Goal: Task Accomplishment & Management: Complete application form

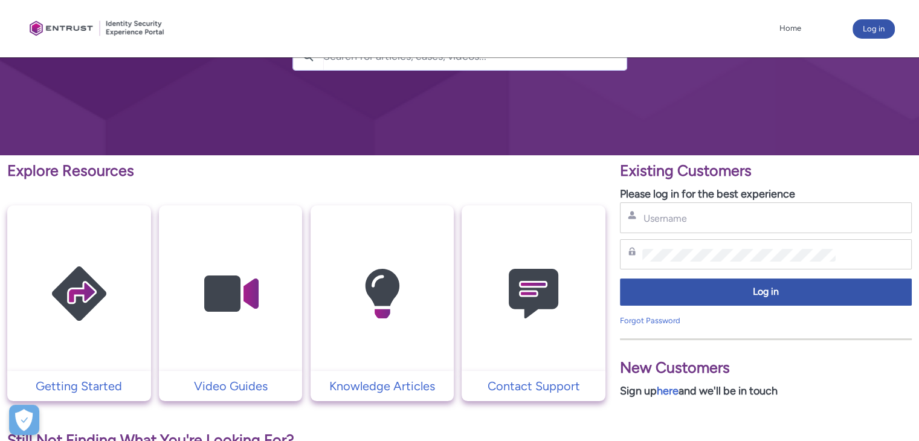
scroll to position [60, 0]
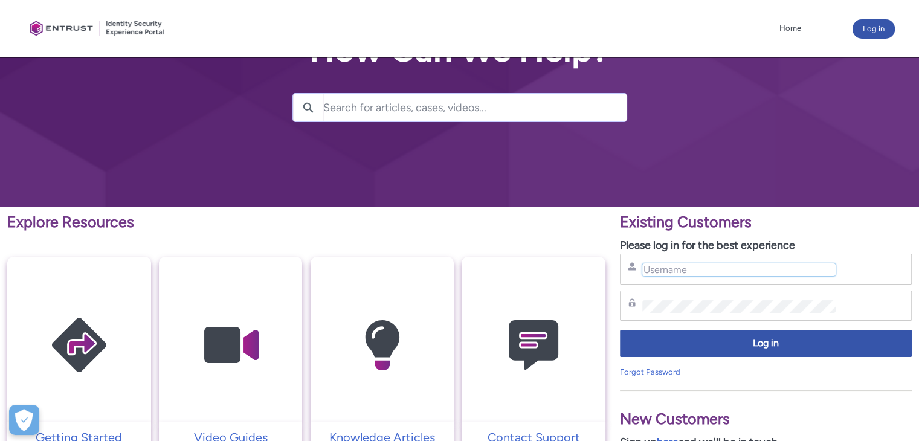
click at [724, 270] on input "Username" at bounding box center [738, 269] width 193 height 13
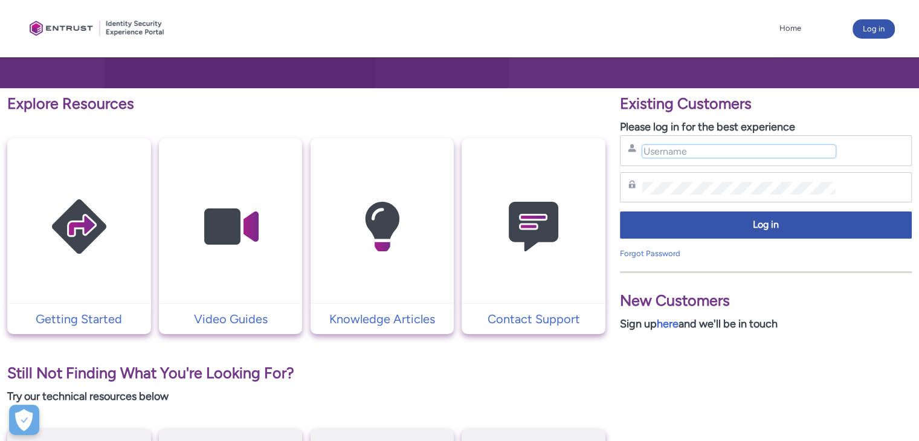
scroll to position [0, 0]
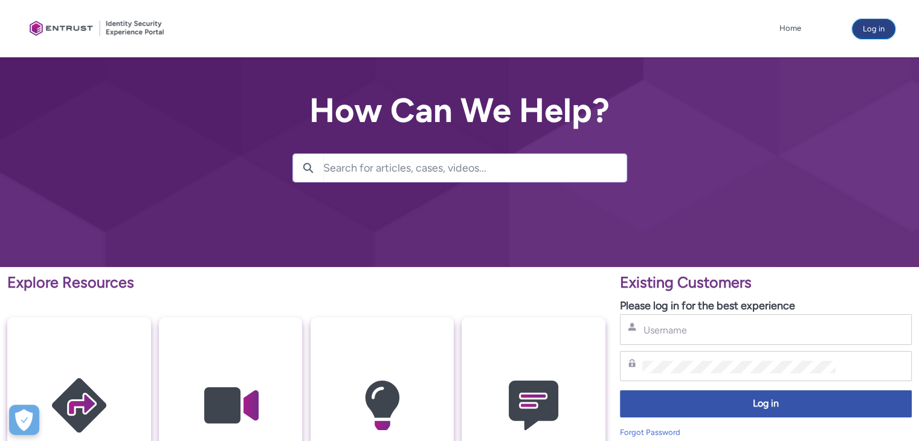
click at [868, 27] on button "Log in" at bounding box center [874, 28] width 42 height 19
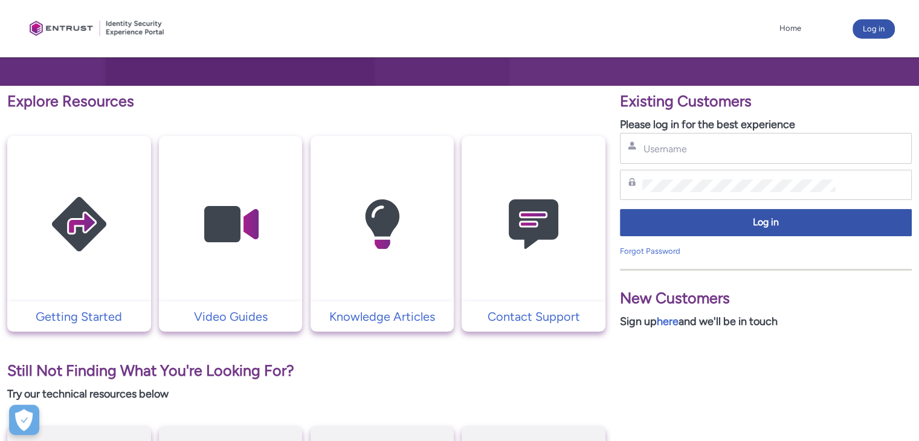
click at [699, 160] on div "Username" at bounding box center [766, 148] width 292 height 31
click at [702, 150] on input "Username" at bounding box center [738, 149] width 193 height 13
paste input "[DOMAIN_NAME][EMAIL_ADDRESS][DOMAIN_NAME]"
type input "[DOMAIN_NAME][EMAIL_ADDRESS][DOMAIN_NAME]"
paste input "[DOMAIN_NAME][EMAIL_ADDRESS][DOMAIN_NAME]"
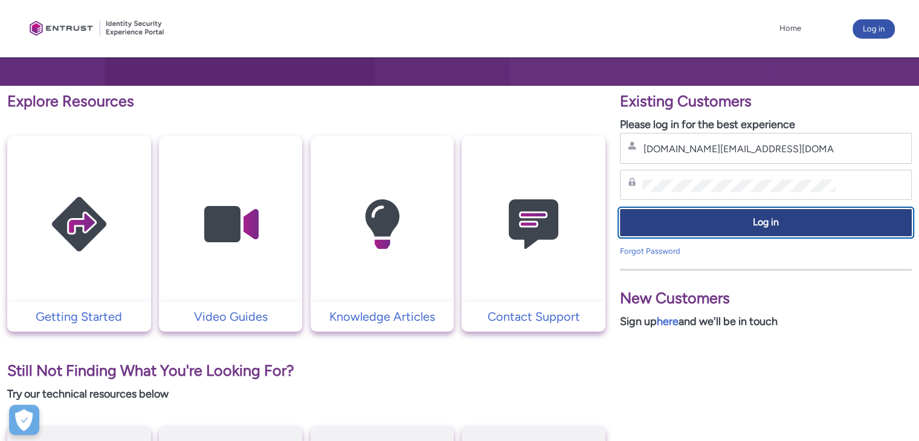
click at [696, 227] on span "Log in" at bounding box center [766, 223] width 276 height 14
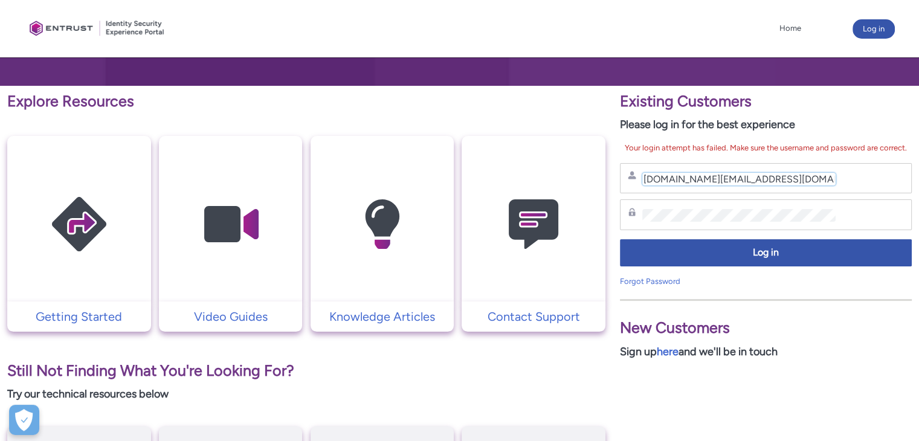
drag, startPoint x: 761, startPoint y: 176, endPoint x: 661, endPoint y: 182, distance: 99.8
click at [661, 182] on input "[DOMAIN_NAME][EMAIL_ADDRESS][DOMAIN_NAME]" at bounding box center [738, 179] width 193 height 13
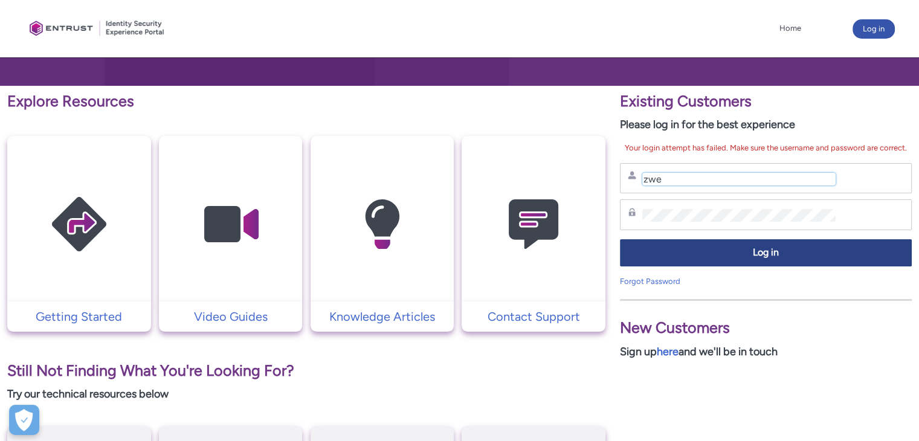
type input "zwe"
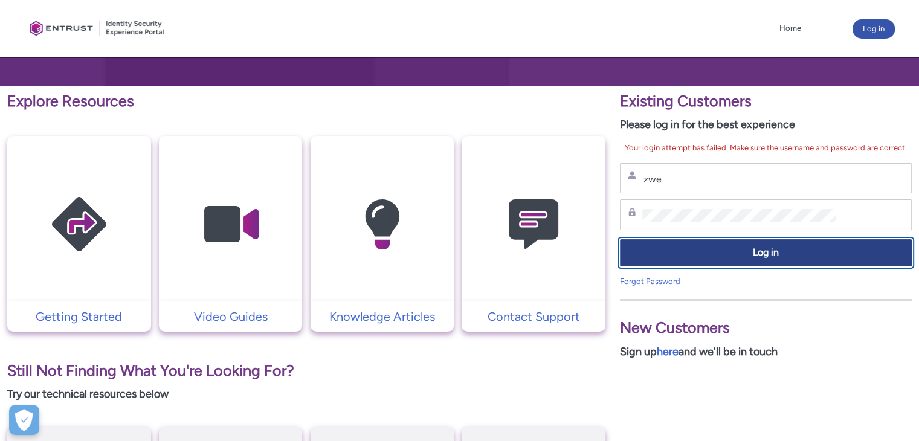
click at [762, 254] on span "Log in" at bounding box center [766, 253] width 276 height 14
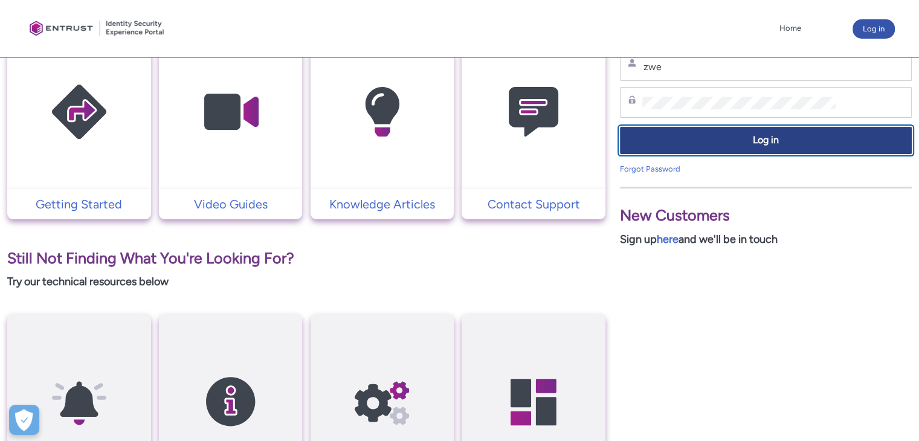
scroll to position [302, 0]
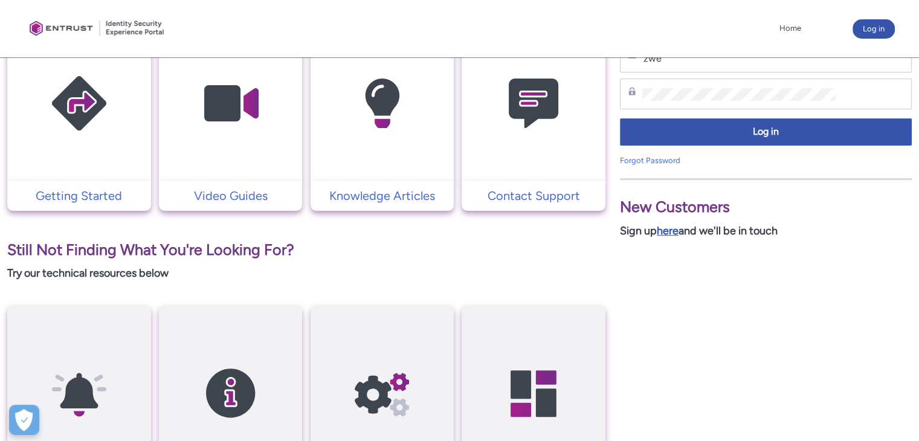
click at [669, 233] on link "here" at bounding box center [668, 230] width 22 height 13
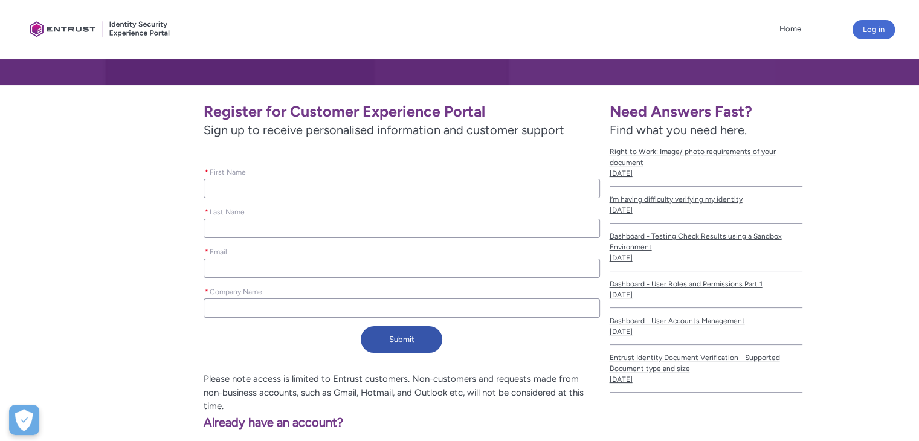
scroll to position [166, 0]
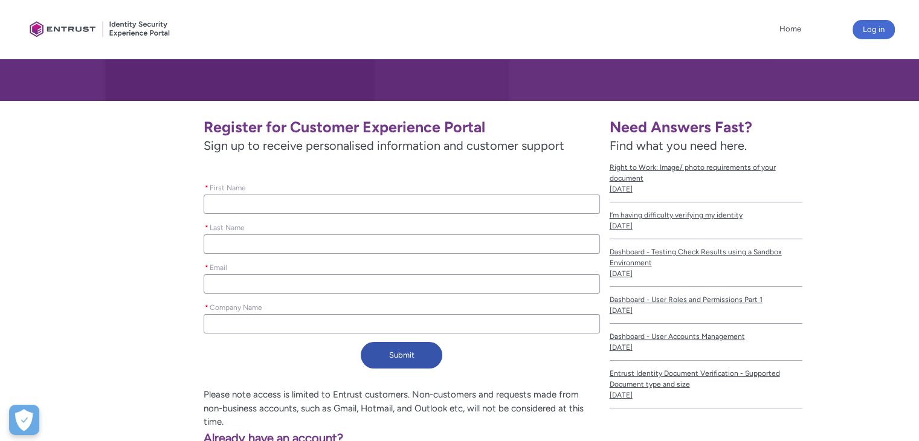
click at [422, 199] on input "* First Name" at bounding box center [402, 204] width 396 height 19
type lightning-primitive-input-simple "Z"
type input "Z"
type lightning-primitive-input-simple "Zw"
type input "Zw"
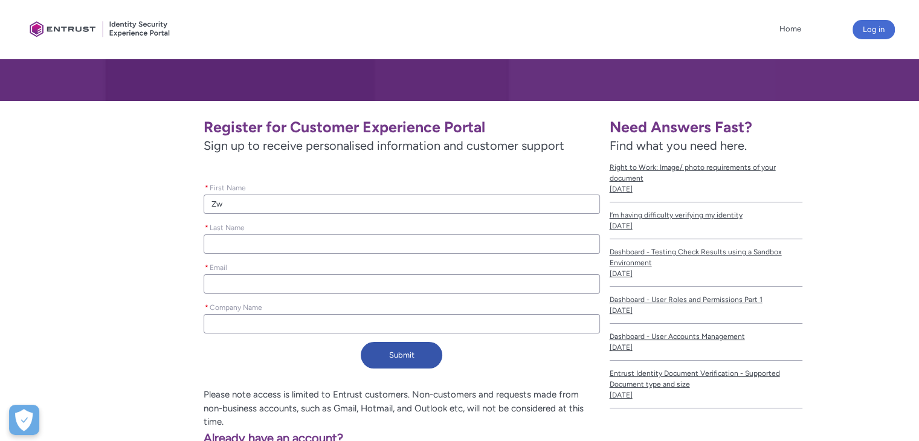
type lightning-primitive-input-simple "Zwe"
type input "Zwe"
type lightning-primitive-input-simple "Y"
type input "Y"
type lightning-primitive-input-simple "Ye"
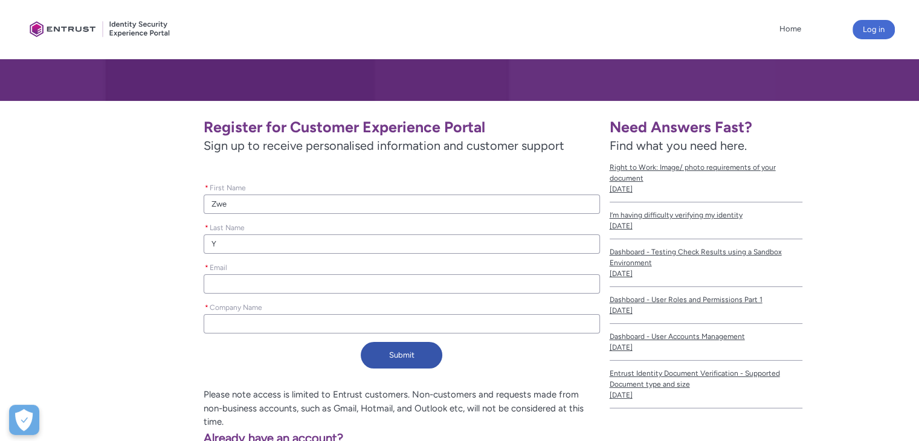
type input "Ye"
type lightning-primitive-input-simple "Ye"
type input "Ye"
type lightning-primitive-input-simple "Ye Y"
type input "Ye Y"
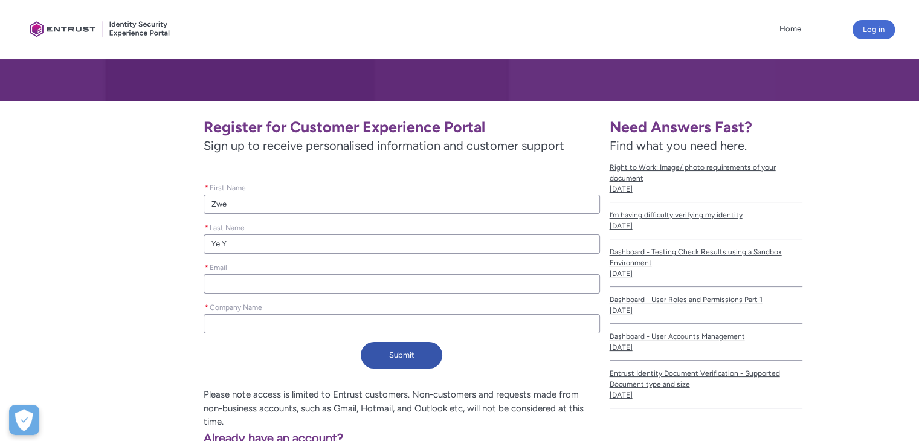
type lightning-primitive-input-simple "Ye Yi"
type input "Ye Yi"
type lightning-primitive-input-simple "Ye Yin"
type input "Ye Yin"
type lightning-primitive-input-simple "Ye Yint"
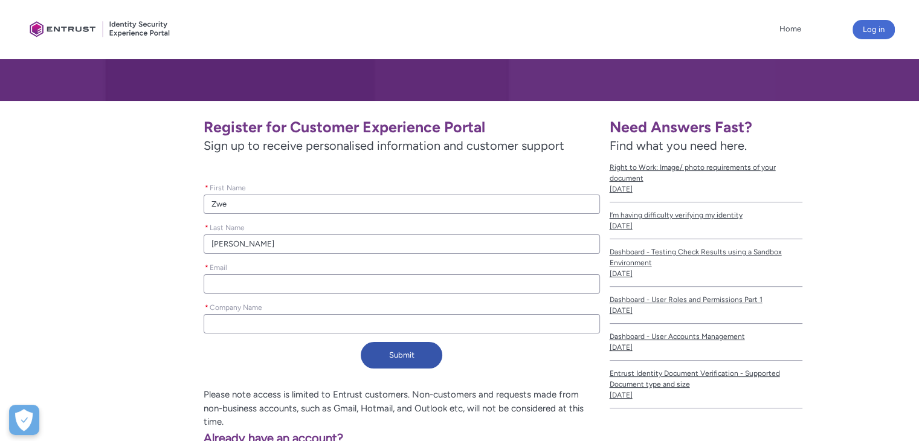
type input "Ye Yint"
click at [364, 280] on input "* Email" at bounding box center [402, 283] width 396 height 19
type lightning-primitive-input-simple "[DOMAIN_NAME][EMAIL_ADDRESS][DOMAIN_NAME]"
type input "[DOMAIN_NAME][EMAIL_ADDRESS][DOMAIN_NAME]"
click at [268, 329] on input "* Company Name" at bounding box center [402, 323] width 396 height 19
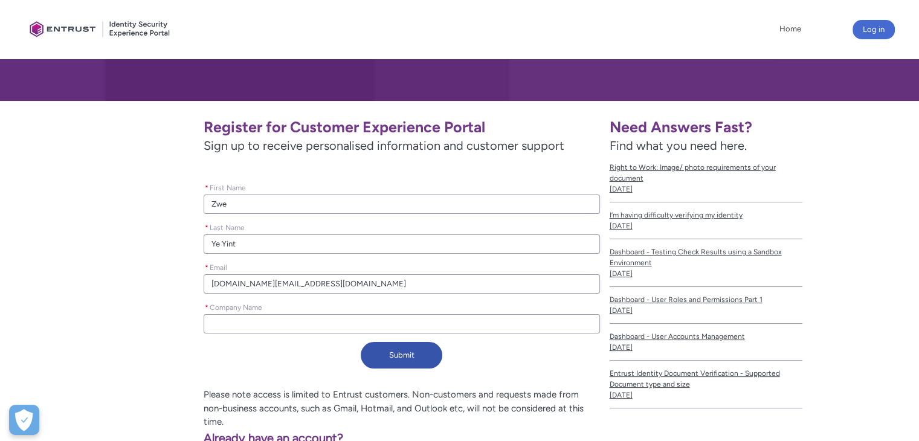
type lightning-primitive-input-simple "Sawasdeeshop Co.ltd,"
type input "Sawasdeeshop Co.ltd,"
click at [395, 349] on button "Submit" at bounding box center [402, 355] width 82 height 27
